Goal: Task Accomplishment & Management: Manage account settings

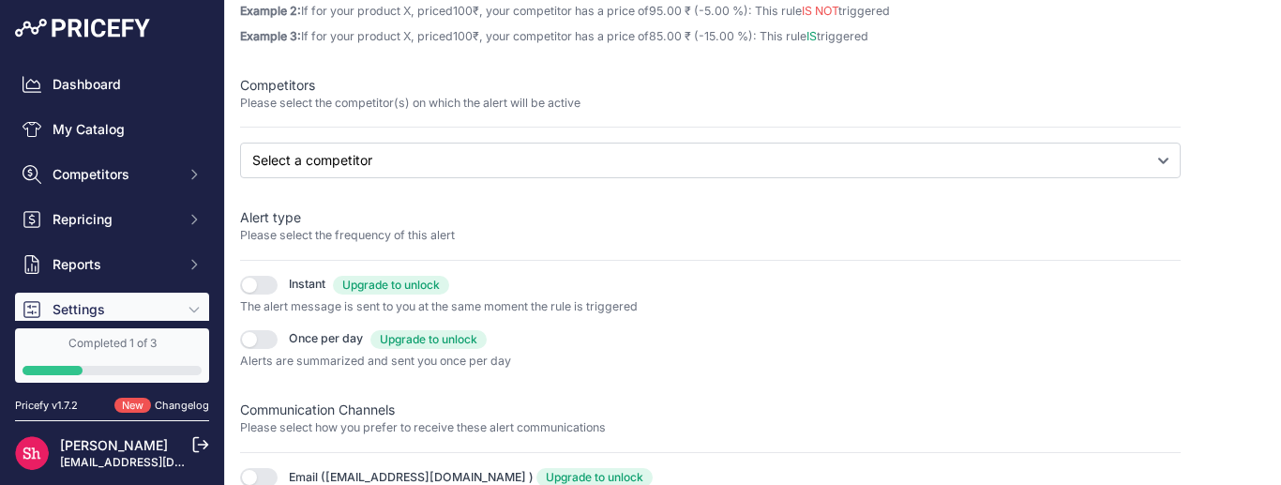
scroll to position [549, 0]
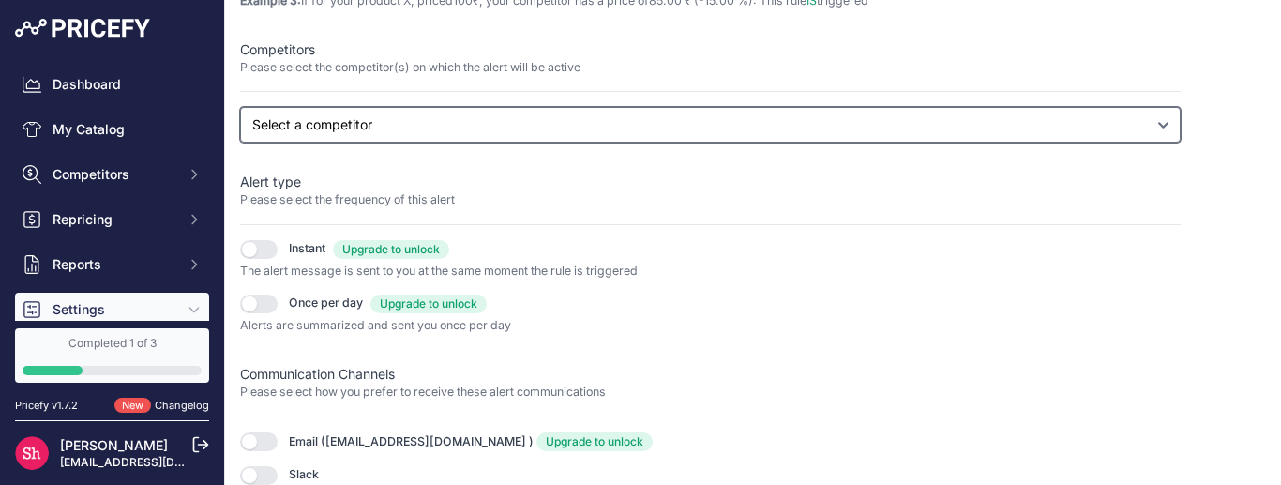
click at [283, 125] on select "Select a competitor All competitors [DOMAIN_NAME] [DOMAIN_NAME] [DOMAIN_NAME]" at bounding box center [710, 125] width 941 height 36
click at [240, 143] on select "Select a competitor All competitors [DOMAIN_NAME] [DOMAIN_NAME] [DOMAIN_NAME]" at bounding box center [710, 125] width 941 height 36
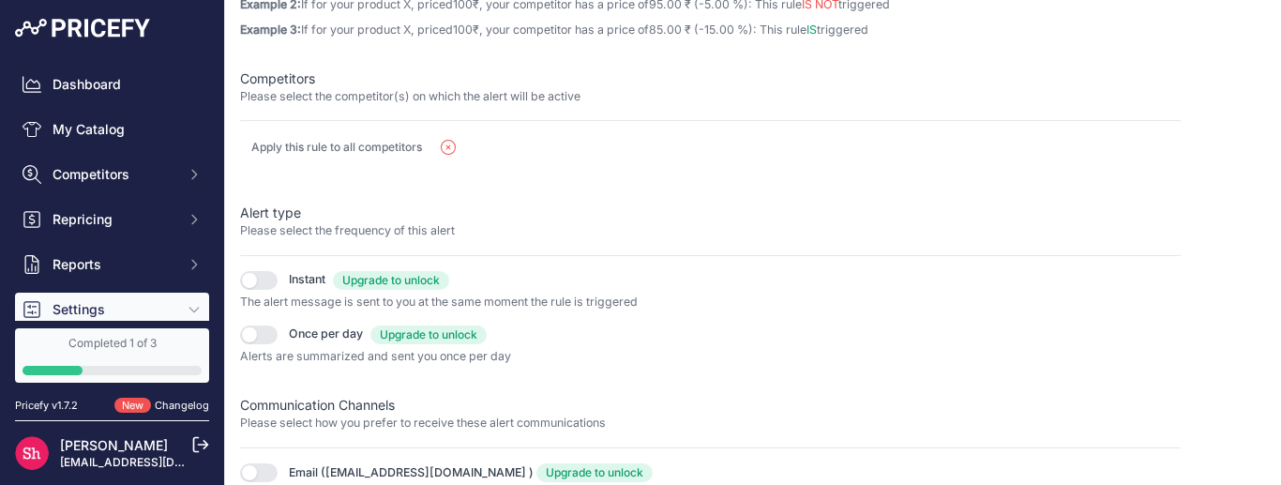
scroll to position [267, 0]
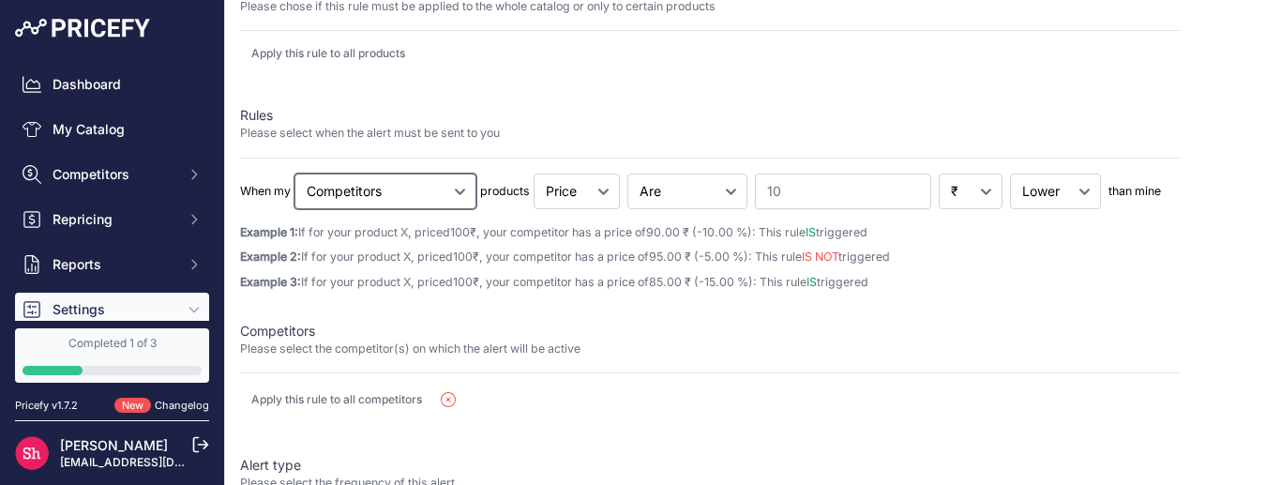
click at [386, 192] on select "Cheapest Competitor Highest Competitor Competitors" at bounding box center [386, 192] width 182 height 36
select select "cheapest"
click at [296, 174] on select "Cheapest Competitor Highest Competitor Competitors" at bounding box center [386, 192] width 182 height 36
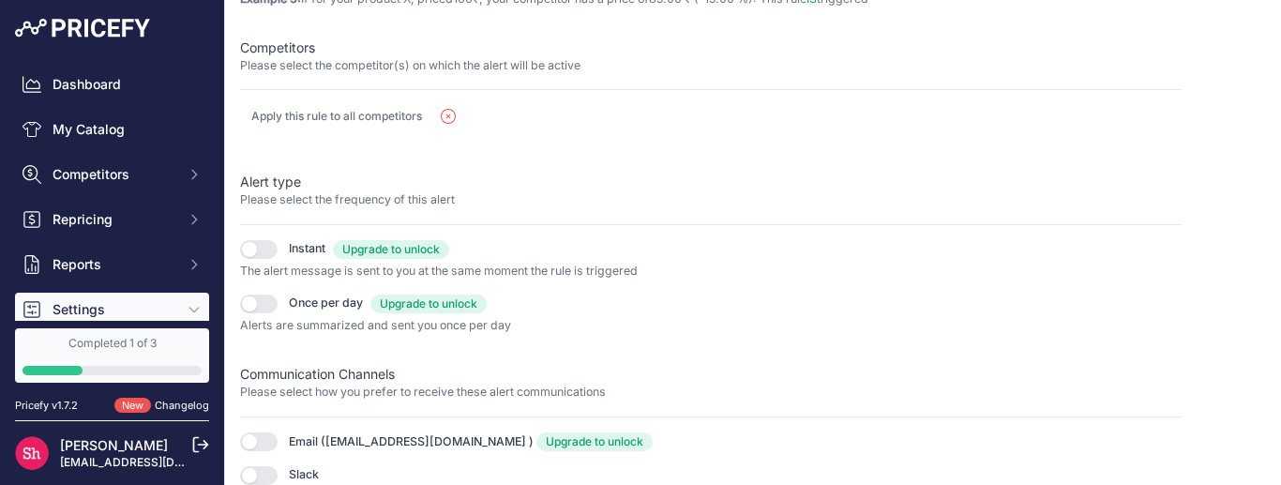
click at [451, 116] on icon "button" at bounding box center [448, 116] width 15 height 15
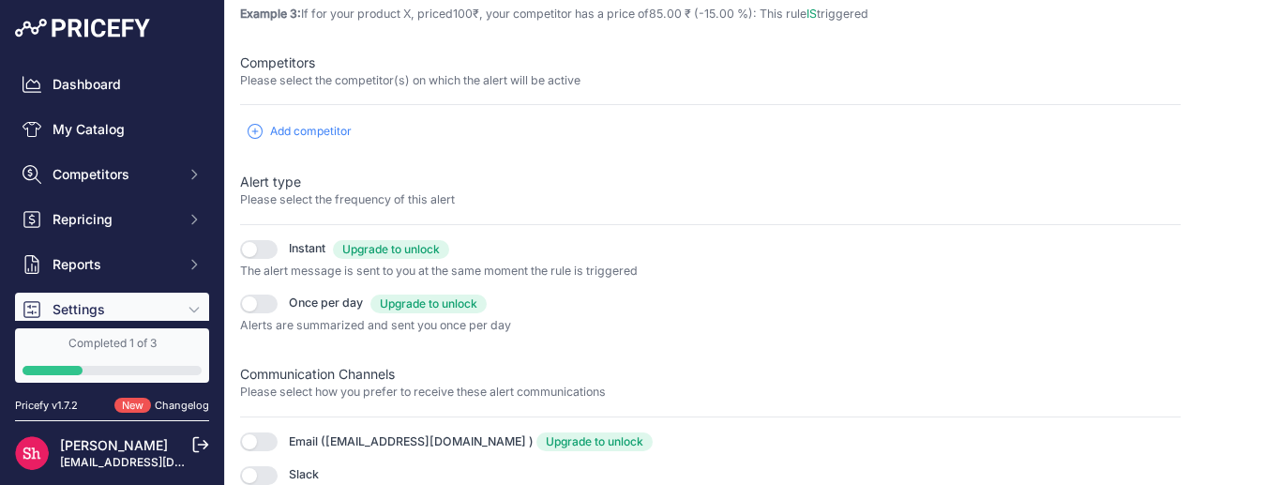
click at [316, 144] on div "Rule Name Please enter a recognizable name for this rule Products Please chose …" at bounding box center [710, 31] width 941 height 907
click at [316, 130] on span "Add competitor" at bounding box center [311, 131] width 82 height 15
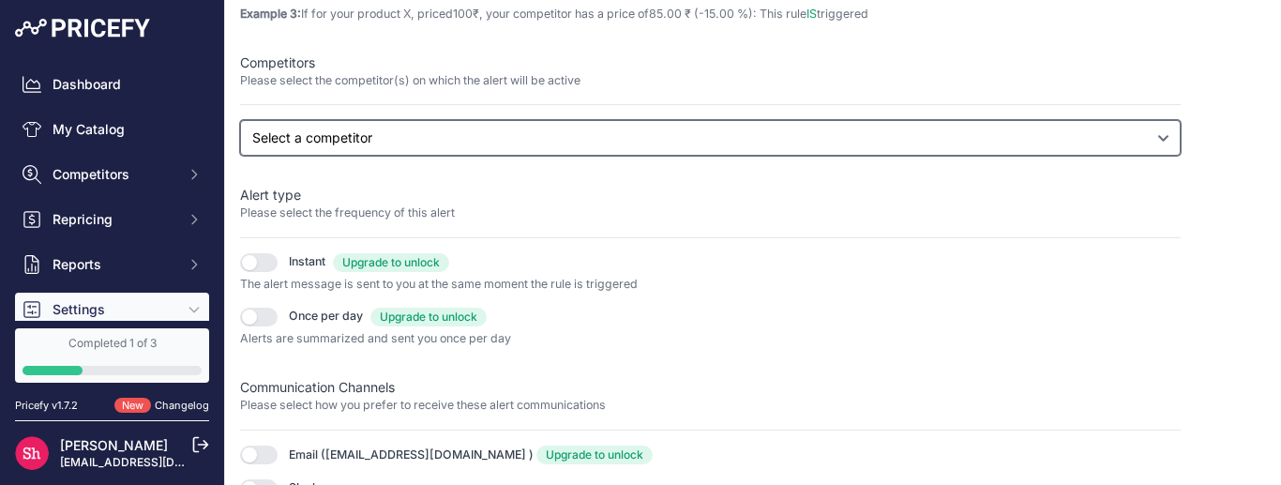
click at [322, 138] on select "Select a competitor All competitors [DOMAIN_NAME] [DOMAIN_NAME] [DOMAIN_NAME]" at bounding box center [710, 138] width 941 height 36
click at [240, 156] on select "Select a competitor All competitors [DOMAIN_NAME] [DOMAIN_NAME] [DOMAIN_NAME]" at bounding box center [710, 138] width 941 height 36
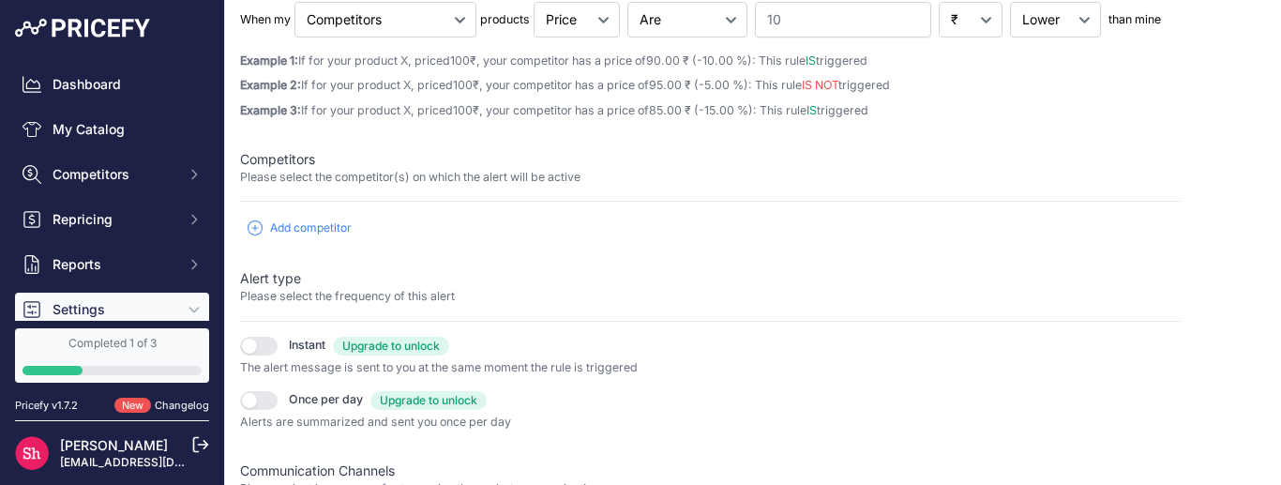
scroll to position [348, 0]
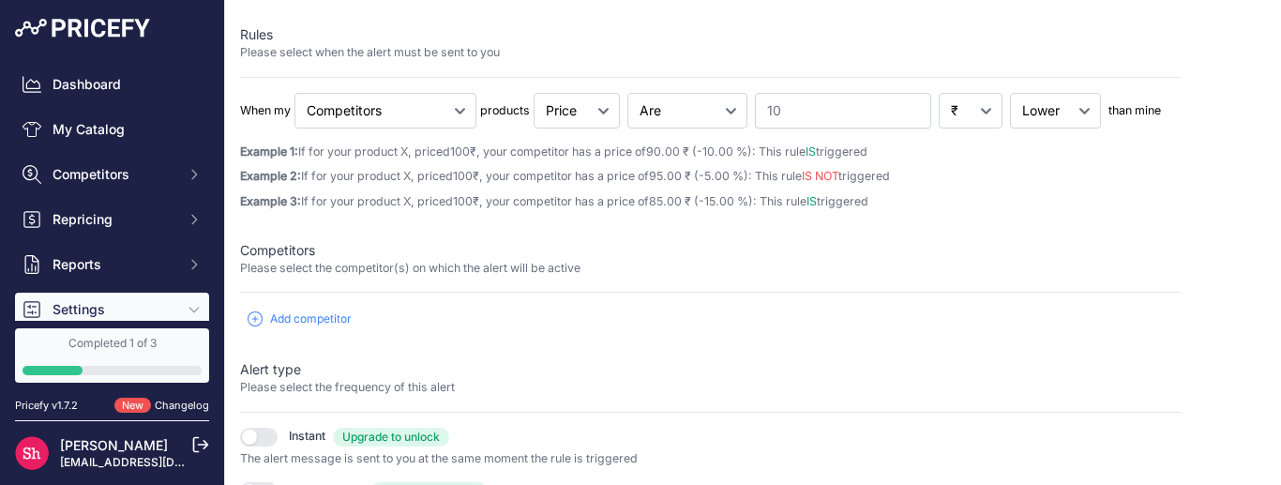
click at [317, 316] on span "Add competitor" at bounding box center [311, 318] width 82 height 15
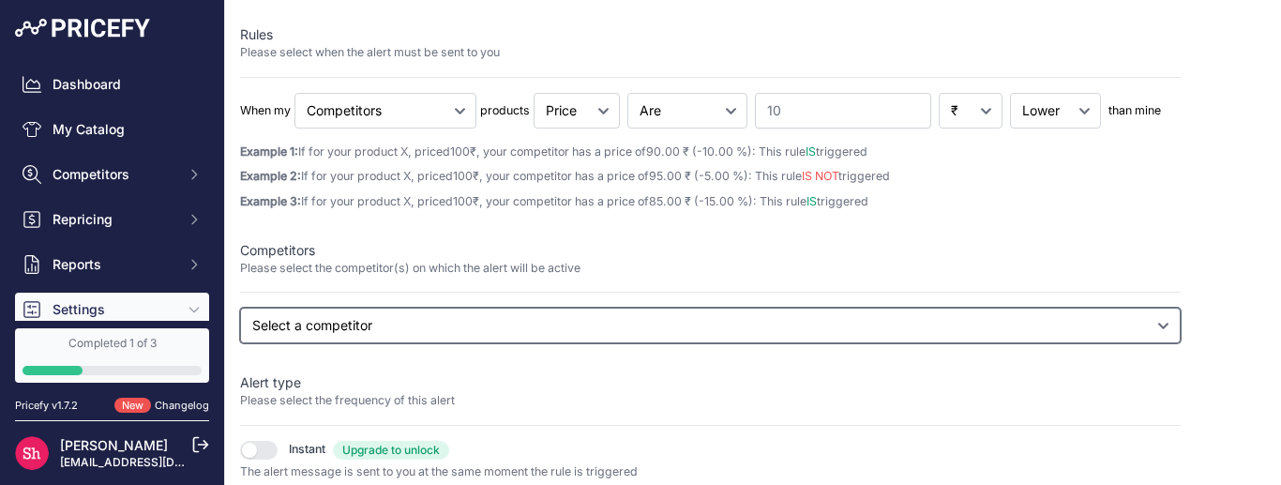
click at [324, 326] on select "Select a competitor All competitors [DOMAIN_NAME] [DOMAIN_NAME] [DOMAIN_NAME]" at bounding box center [710, 326] width 941 height 36
select select "450"
click at [240, 343] on select "Select a competitor All competitors [DOMAIN_NAME] [DOMAIN_NAME] [DOMAIN_NAME]" at bounding box center [710, 326] width 941 height 36
select select
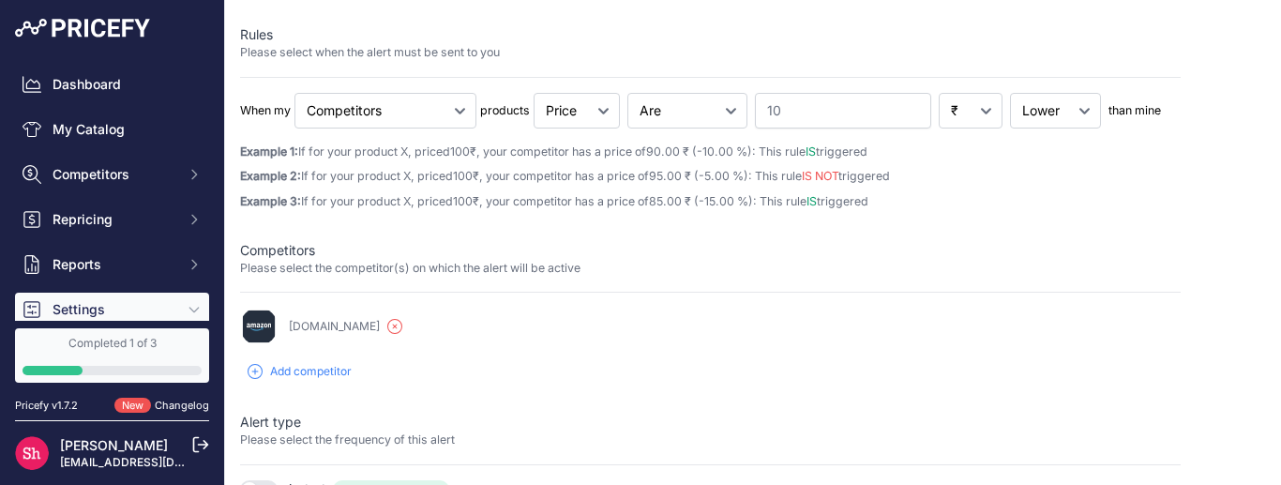
click at [334, 375] on span "Add competitor" at bounding box center [311, 371] width 82 height 15
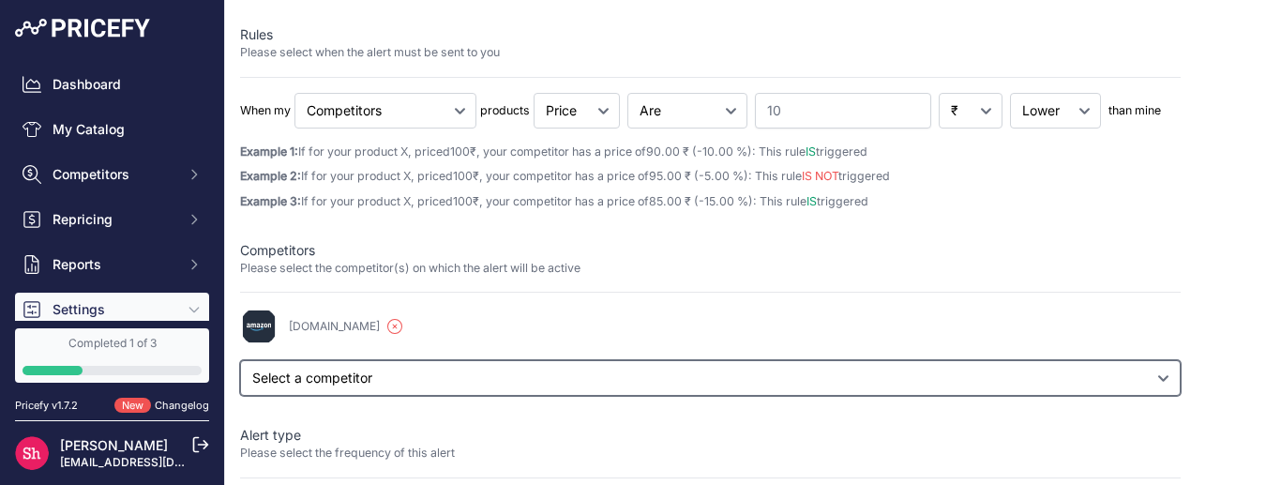
click at [332, 372] on select "Select a competitor All competitors nepal.ubuy.com onbuy.com" at bounding box center [710, 378] width 941 height 36
click at [240, 360] on select "Select a competitor All competitors nepal.ubuy.com onbuy.com" at bounding box center [710, 378] width 941 height 36
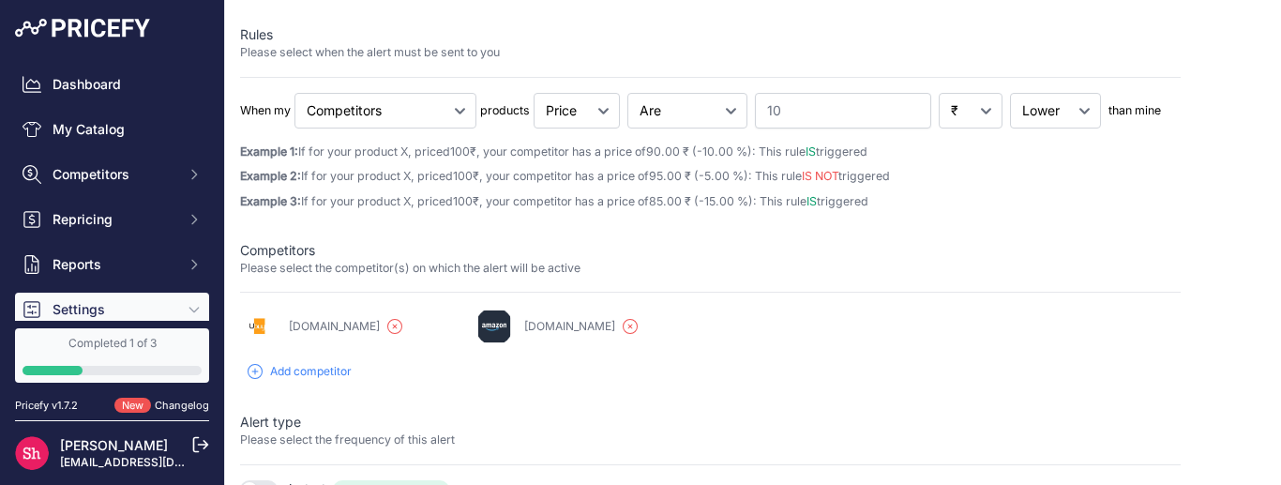
click at [345, 369] on span "Add competitor" at bounding box center [311, 371] width 82 height 15
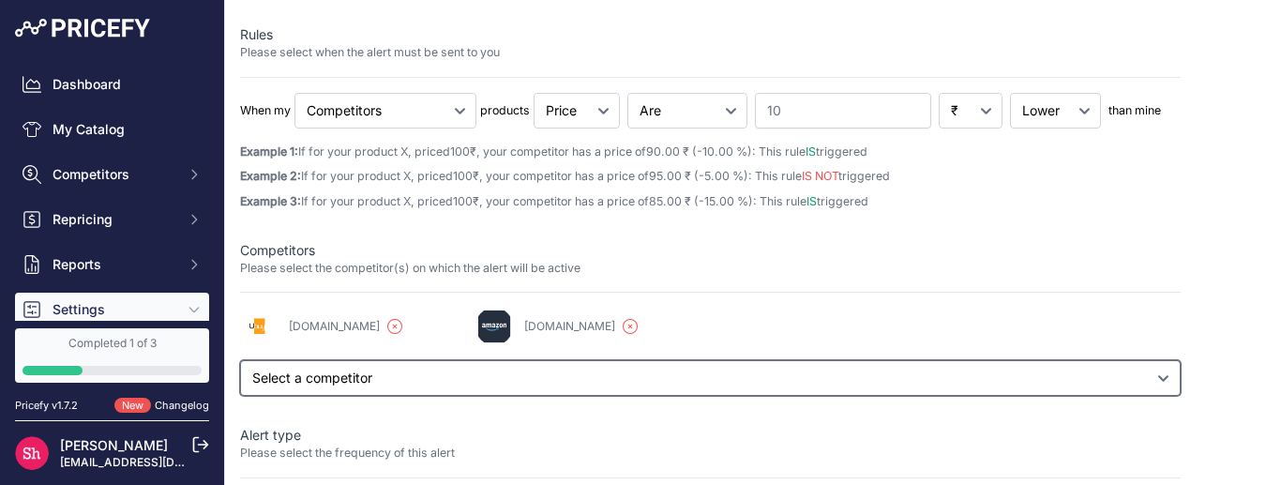
click at [351, 379] on select "Select a competitor All competitors onbuy.com" at bounding box center [710, 378] width 941 height 36
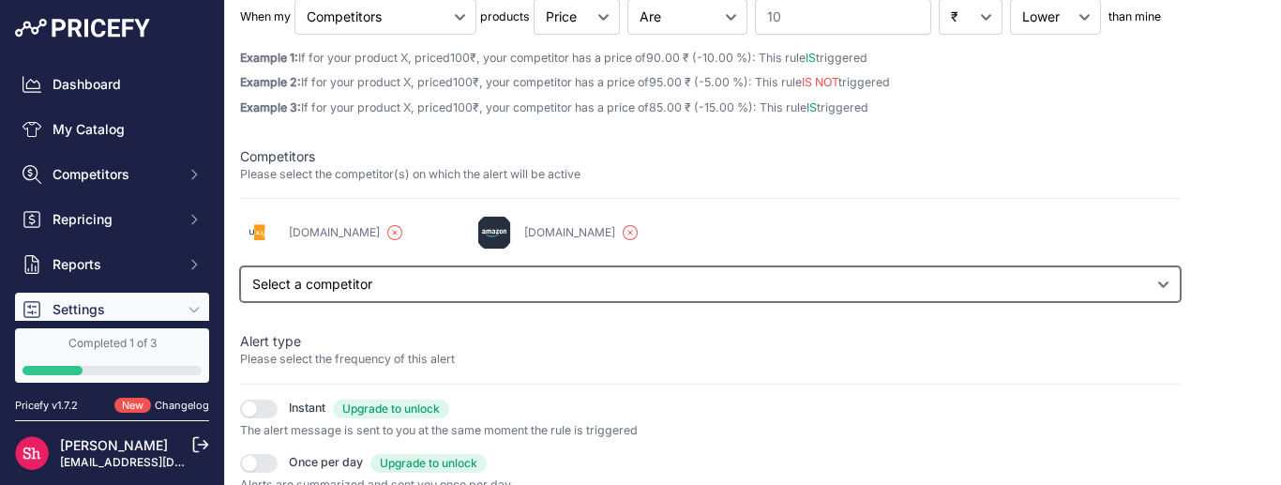
click at [345, 281] on select "Select a competitor All competitors onbuy.com" at bounding box center [710, 284] width 941 height 36
click at [240, 266] on select "Select a competitor All competitors onbuy.com" at bounding box center [710, 284] width 941 height 36
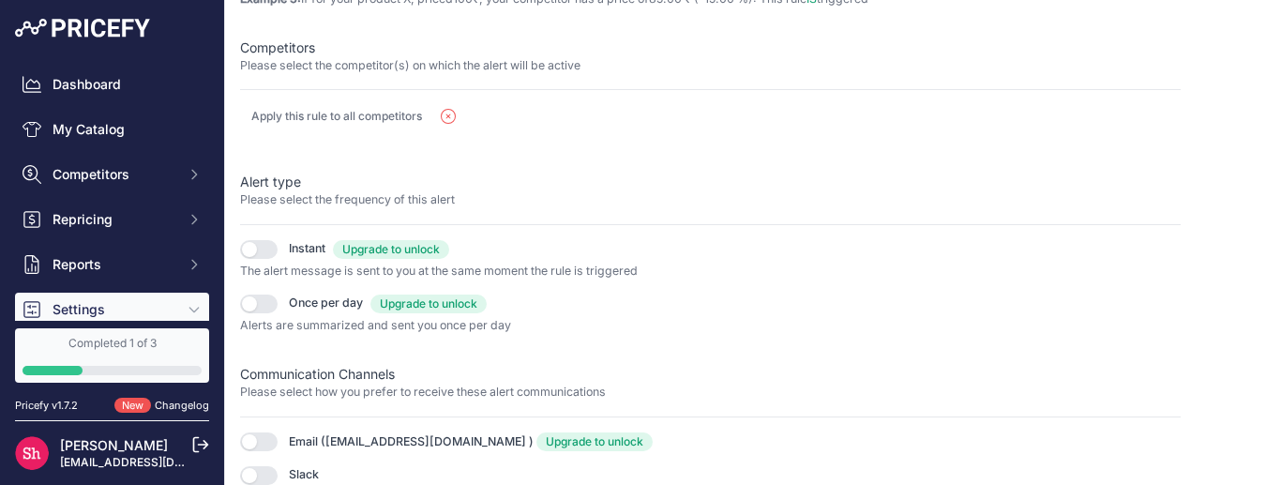
scroll to position [457, 0]
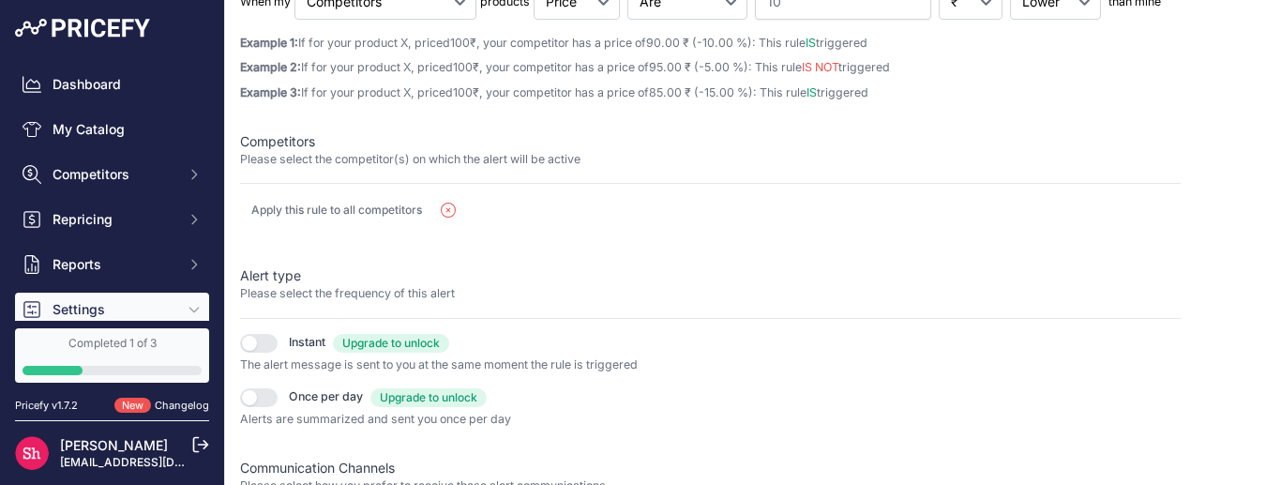
drag, startPoint x: 252, startPoint y: 214, endPoint x: 432, endPoint y: 214, distance: 179.2
click at [432, 214] on div "Apply this rule to all competitors" at bounding box center [592, 210] width 705 height 23
copy div "Apply this rule to all competitors Add competitor Select a competitor All compe…"
click at [448, 210] on icon "button" at bounding box center [448, 210] width 15 height 15
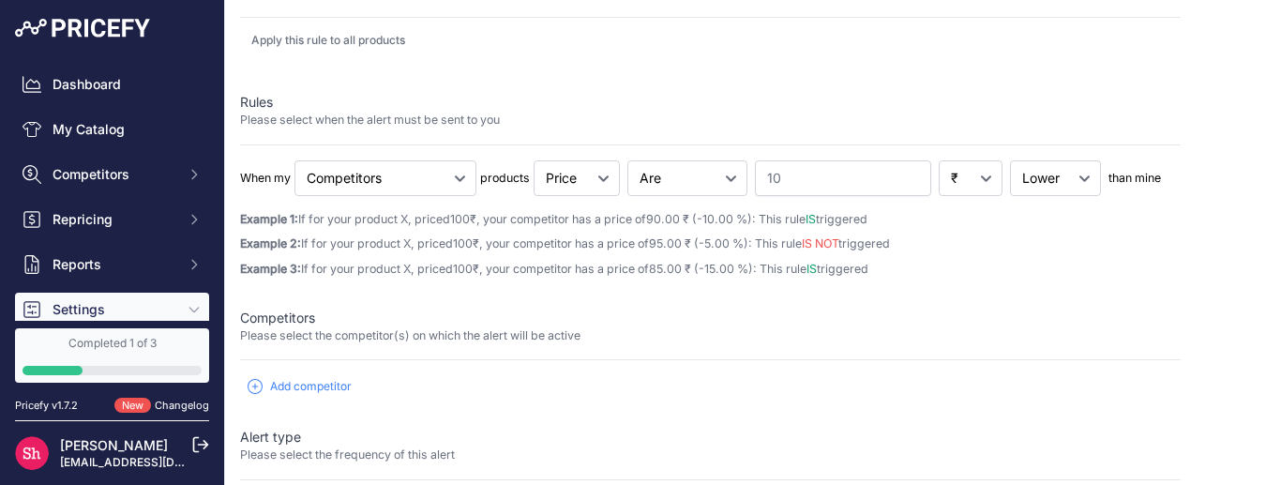
scroll to position [269, 0]
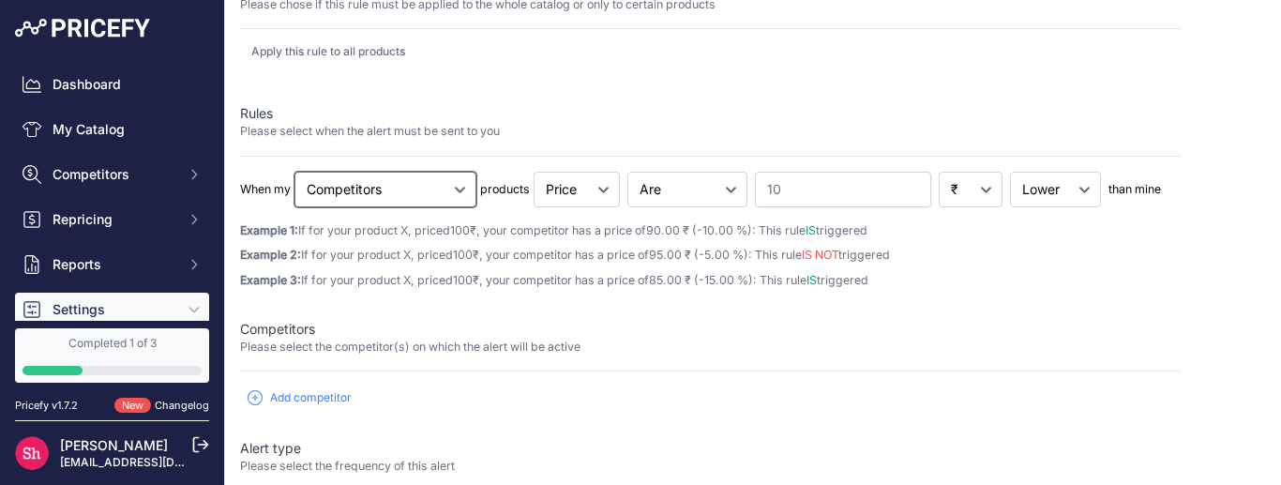
click at [393, 195] on select "Cheapest Competitor Highest Competitor Competitors" at bounding box center [386, 190] width 182 height 36
select select "highest"
click at [296, 172] on select "Cheapest Competitor Highest Competitor Competitors" at bounding box center [386, 190] width 182 height 36
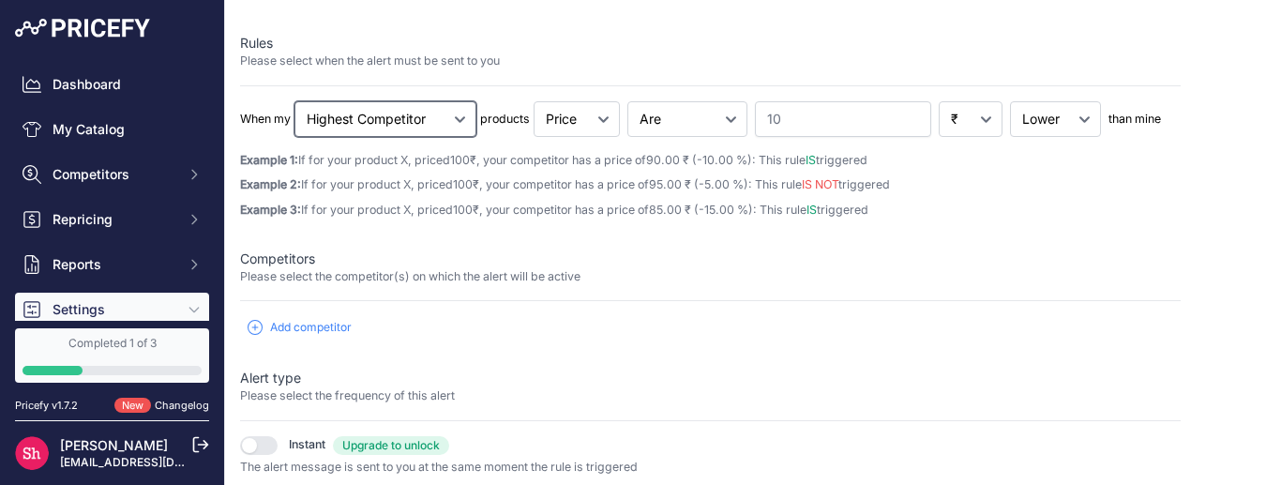
scroll to position [457, 0]
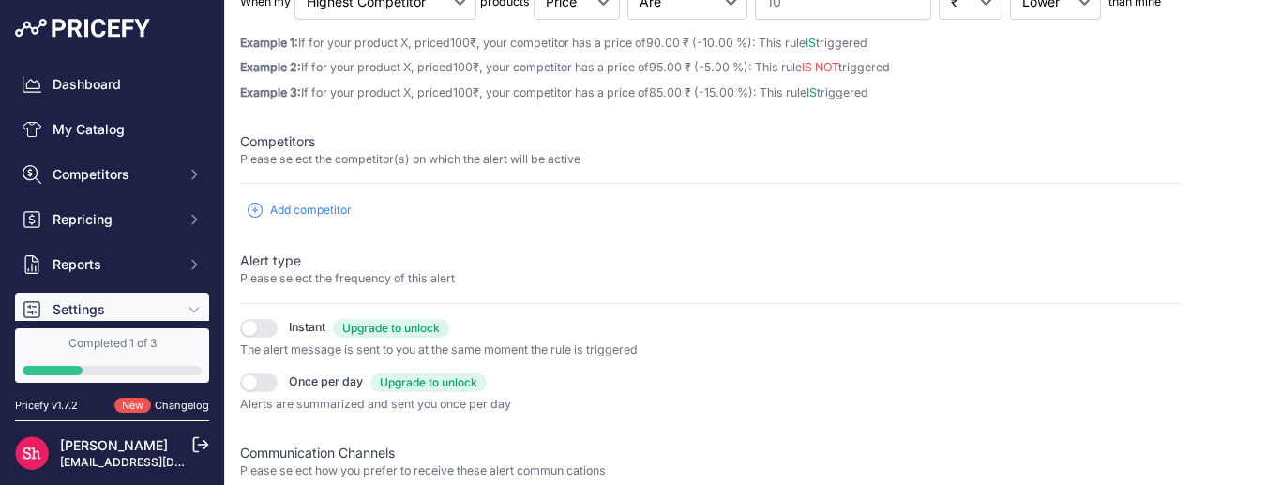
click at [267, 215] on button "Add competitor" at bounding box center [299, 210] width 119 height 23
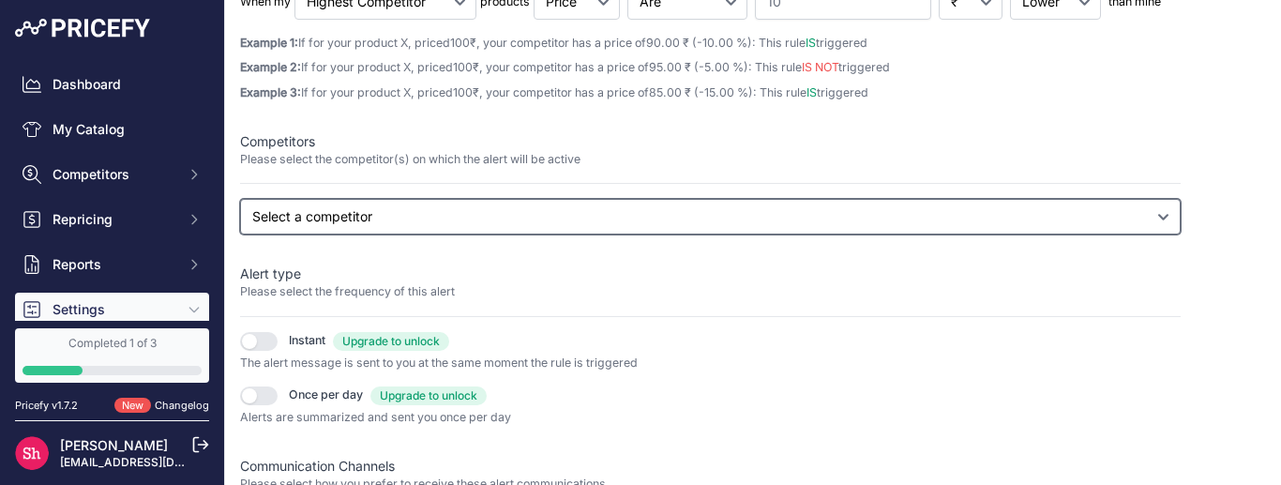
click at [310, 226] on select "Select a competitor All competitors [DOMAIN_NAME] [DOMAIN_NAME] [DOMAIN_NAME]" at bounding box center [710, 217] width 941 height 36
click at [240, 235] on select "Select a competitor All competitors [DOMAIN_NAME] [DOMAIN_NAME] [DOMAIN_NAME]" at bounding box center [710, 217] width 941 height 36
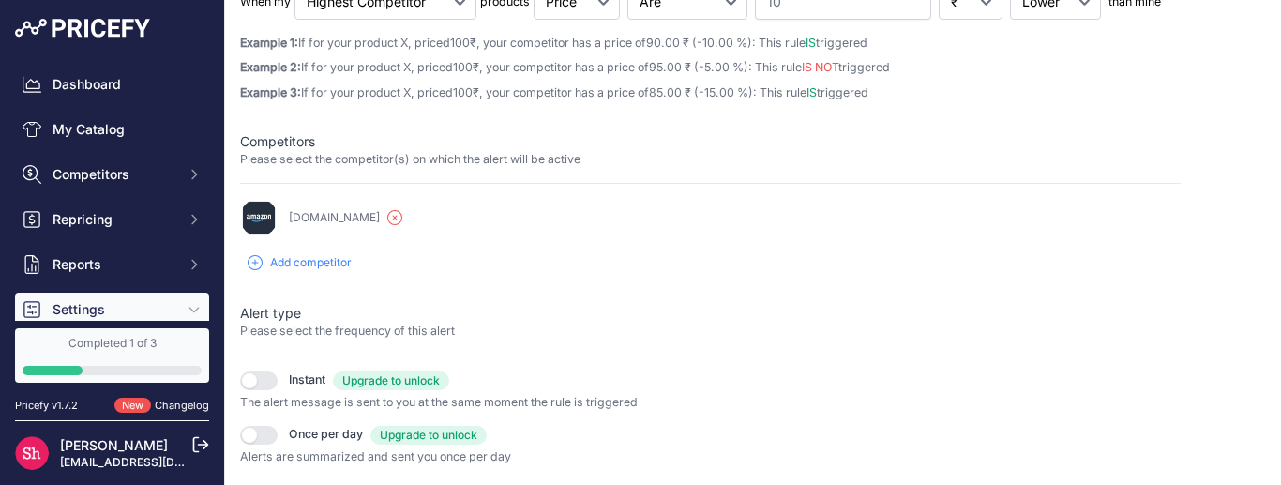
click at [440, 285] on div "Rule Name Please enter a recognizable name for this rule Products Please chose …" at bounding box center [710, 137] width 941 height 960
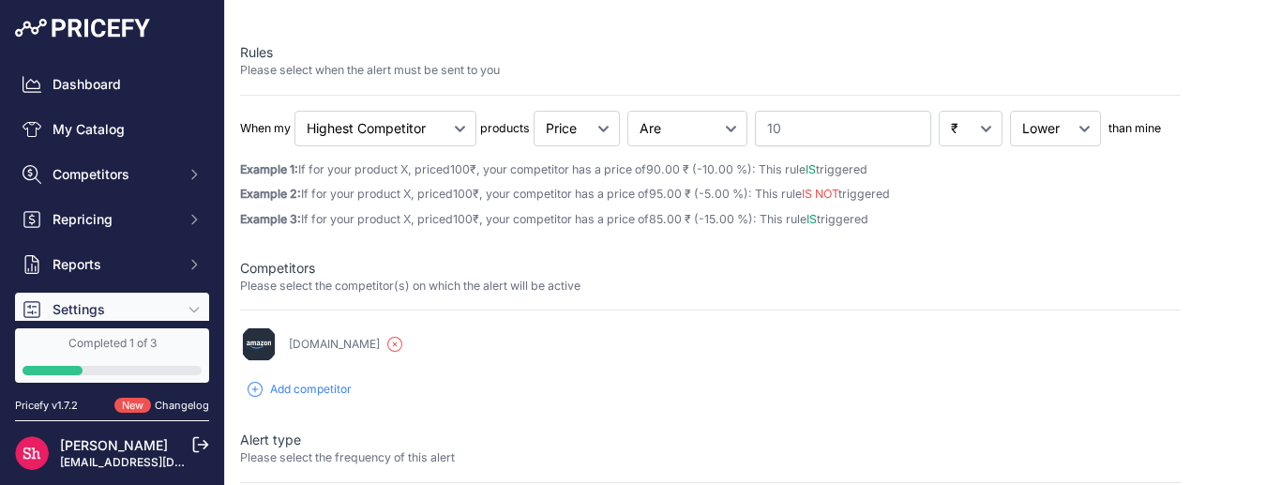
scroll to position [363, 0]
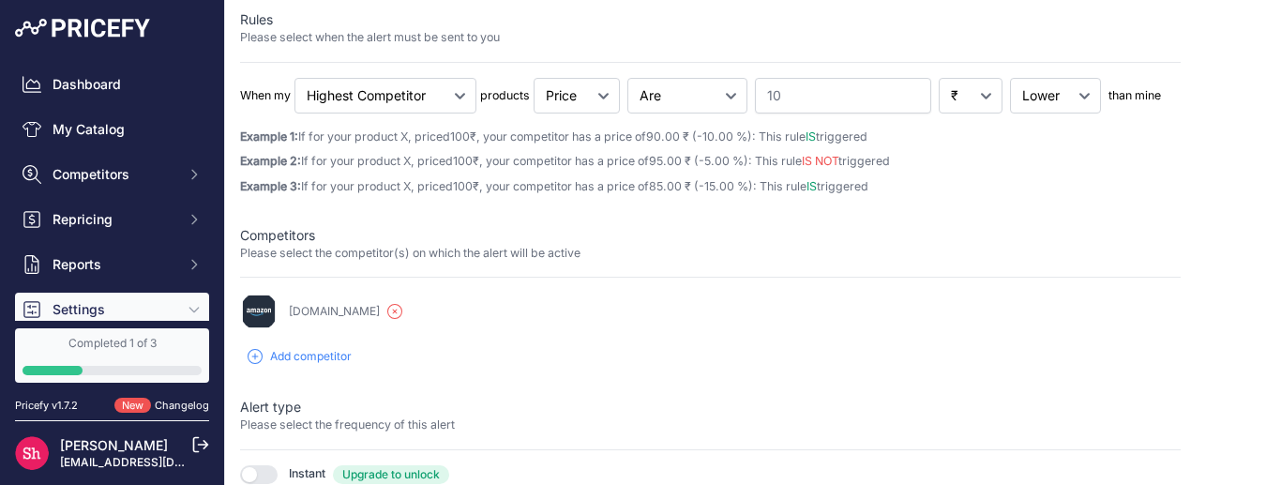
click at [387, 311] on icon "button" at bounding box center [394, 311] width 15 height 15
